Goal: Transaction & Acquisition: Obtain resource

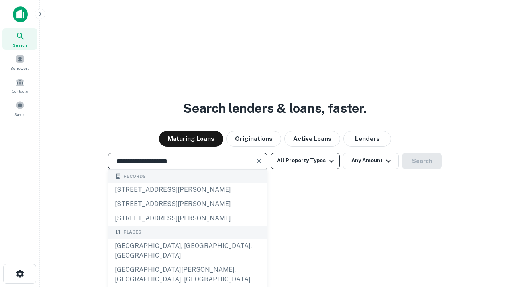
click at [187, 263] on div "[GEOGRAPHIC_DATA], [GEOGRAPHIC_DATA], [GEOGRAPHIC_DATA]" at bounding box center [187, 251] width 159 height 24
click at [305, 161] on button "All Property Types" at bounding box center [305, 161] width 69 height 16
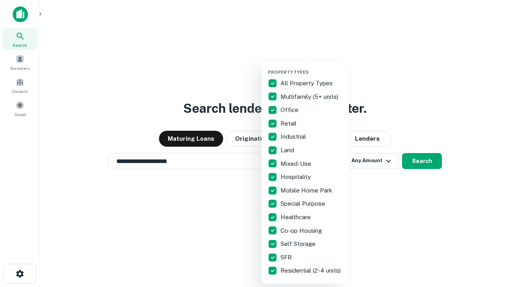
type input "**********"
click at [312, 67] on button "button" at bounding box center [312, 67] width 88 height 0
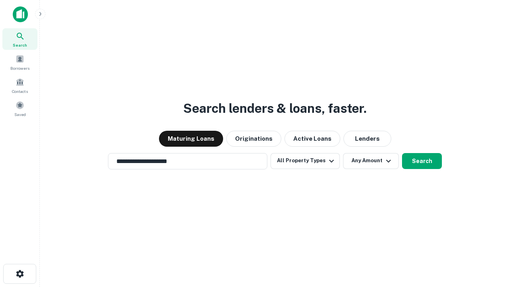
scroll to position [12, 0]
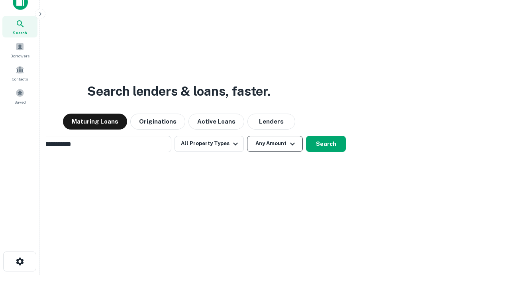
click at [247, 136] on button "Any Amount" at bounding box center [275, 144] width 56 height 16
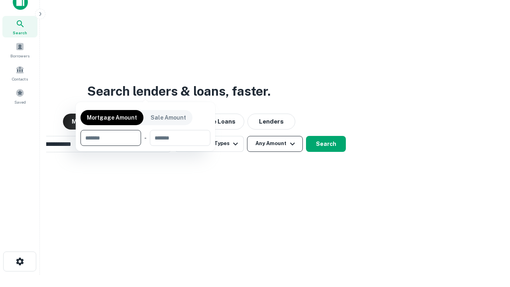
scroll to position [57, 226]
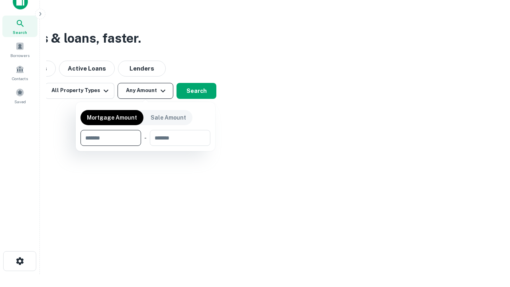
type input "*******"
click at [146, 146] on button "button" at bounding box center [146, 146] width 130 height 0
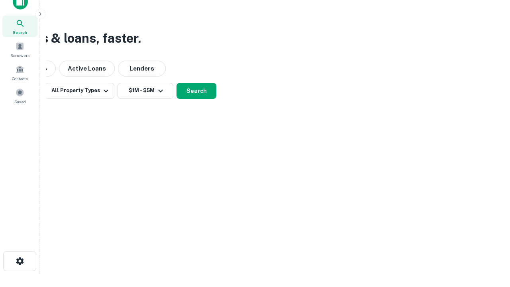
scroll to position [5, 147]
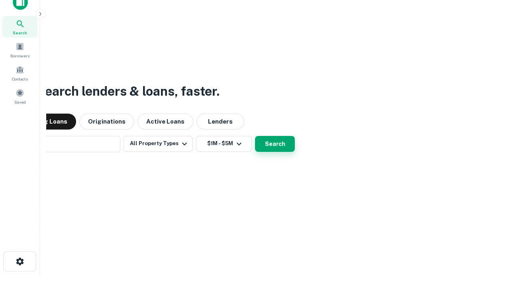
click at [275, 144] on button "Search" at bounding box center [275, 144] width 40 height 16
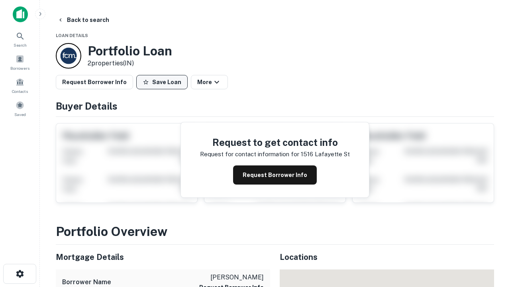
click at [162, 82] on button "Save Loan" at bounding box center [161, 82] width 51 height 14
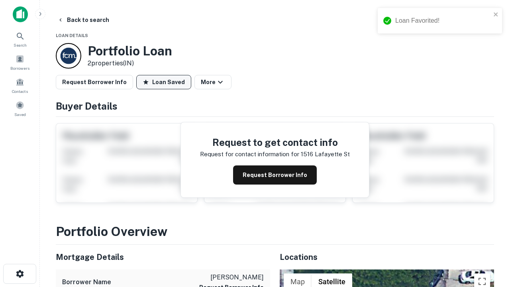
click at [164, 82] on button "Loan Saved" at bounding box center [163, 82] width 55 height 14
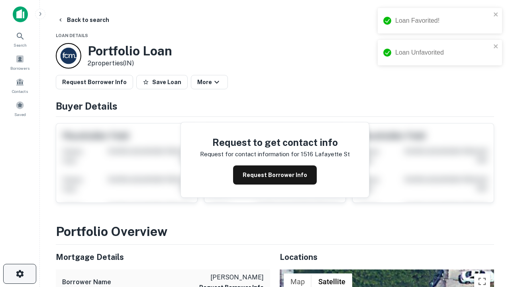
click at [20, 274] on icon "button" at bounding box center [20, 274] width 10 height 10
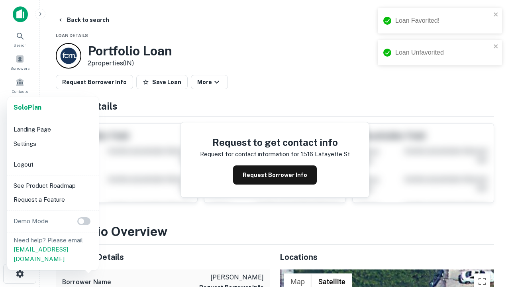
click at [53, 164] on li "Logout" at bounding box center [52, 164] width 85 height 14
